Goal: Information Seeking & Learning: Learn about a topic

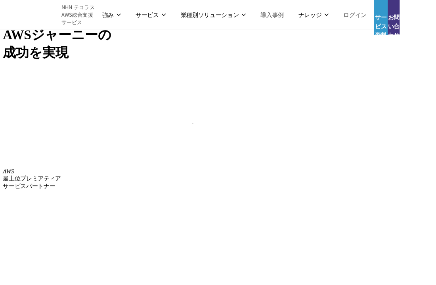
scroll to position [6, 0]
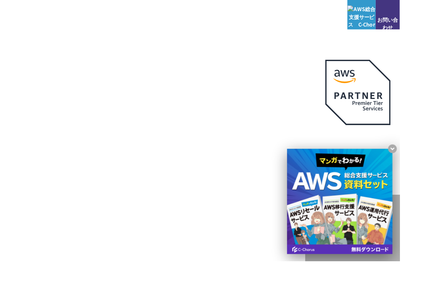
click at [0, 260] on div "AWSの導入からコスト削減、 構成・運用の最適化からデータ活用まで 規模や業種業態を問わない マネージドサービスで AWS ジャーニーの 成功を実現 AWS …" at bounding box center [238, 162] width 476 height 336
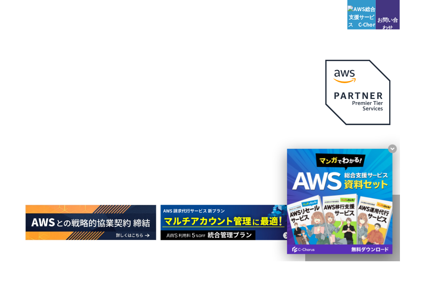
click at [171, 218] on div at bounding box center [177, 231] width 299 height 62
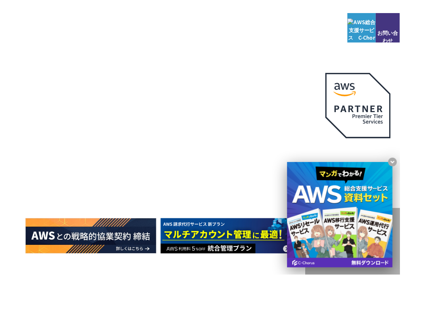
scroll to position [0, 0]
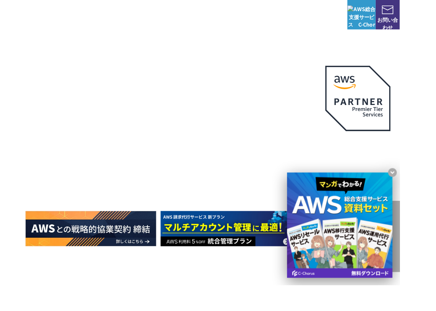
click at [288, 178] on h1 "AWS ジャーニーの 成功を実現" at bounding box center [180, 168] width 305 height 76
click at [436, 212] on div "AWSの導入からコスト削減、 構成・運用の最適化からデータ活用まで 規模や業種業態を問わない マネージドサービスで AWS ジャーニーの 成功を実現 AWS …" at bounding box center [238, 168] width 476 height 336
click at [433, 193] on x-t at bounding box center [428, 188] width 10 height 10
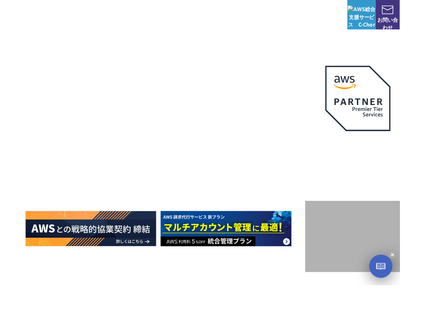
click at [303, 285] on div "AWSの導入からコスト削減、 構成・運用の最適化からデータ活用まで 規模や業種業態を問わない マネージドサービスで AWS ジャーニーの 成功を実現 AWS …" at bounding box center [238, 177] width 420 height 237
click at [312, 186] on h1 "AWS ジャーニーの 成功を実現" at bounding box center [180, 168] width 305 height 76
click at [304, 196] on h1 "AWS ジャーニーの 成功を実現" at bounding box center [180, 168] width 305 height 76
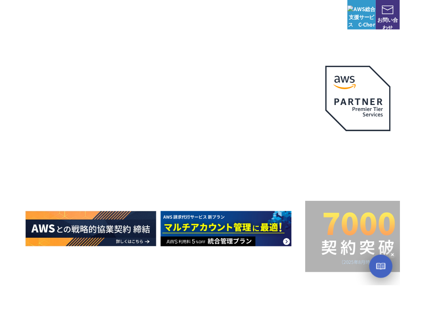
click at [312, 206] on div at bounding box center [177, 237] width 299 height 62
click at [281, 285] on div "AWSの導入からコスト削減、 構成・運用の最適化からデータ活用まで 規模や業種業態を問わない マネージドサービスで AWS ジャーニーの 成功を実現 AWS …" at bounding box center [238, 177] width 420 height 237
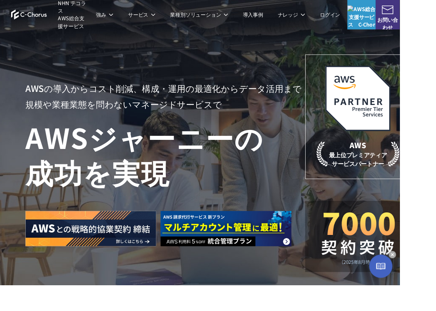
click at [432, 282] on x-t at bounding box center [428, 278] width 8 height 8
click at [350, 285] on div "AWSの導入からコスト削減、 構成・運用の最適化からデータ活用まで 規模や業種業態を問わない マネージドサービスで AWS ジャーニーの 成功を実現 AWS …" at bounding box center [238, 168] width 476 height 336
click at [39, 13] on img at bounding box center [32, 15] width 40 height 11
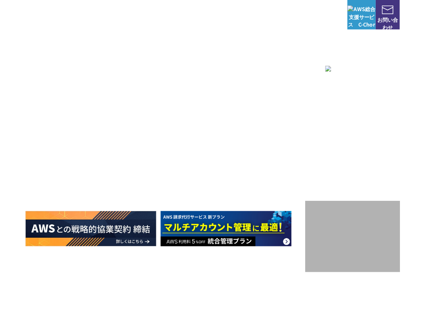
click at [296, 268] on img at bounding box center [246, 249] width 143 height 38
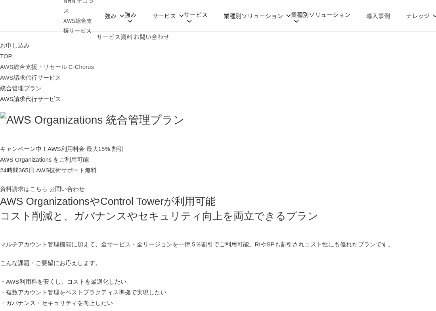
click at [348, 194] on div "TOP AWS総合支援・リセール C-Chorus AWS請求代行サービス 統合管理プラン AWS請求代行サービス 統合管理プラン キャンペーン中！AWS利用…" at bounding box center [222, 122] width 444 height 143
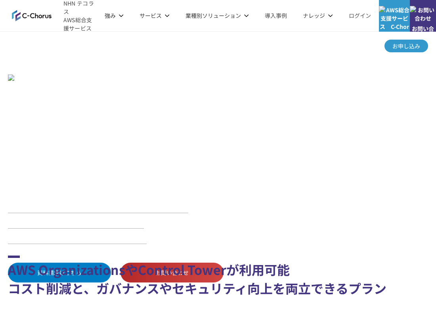
click at [351, 263] on div "資料請求はこちら お問い合わせ" at bounding box center [218, 273] width 420 height 20
